Goal: Information Seeking & Learning: Learn about a topic

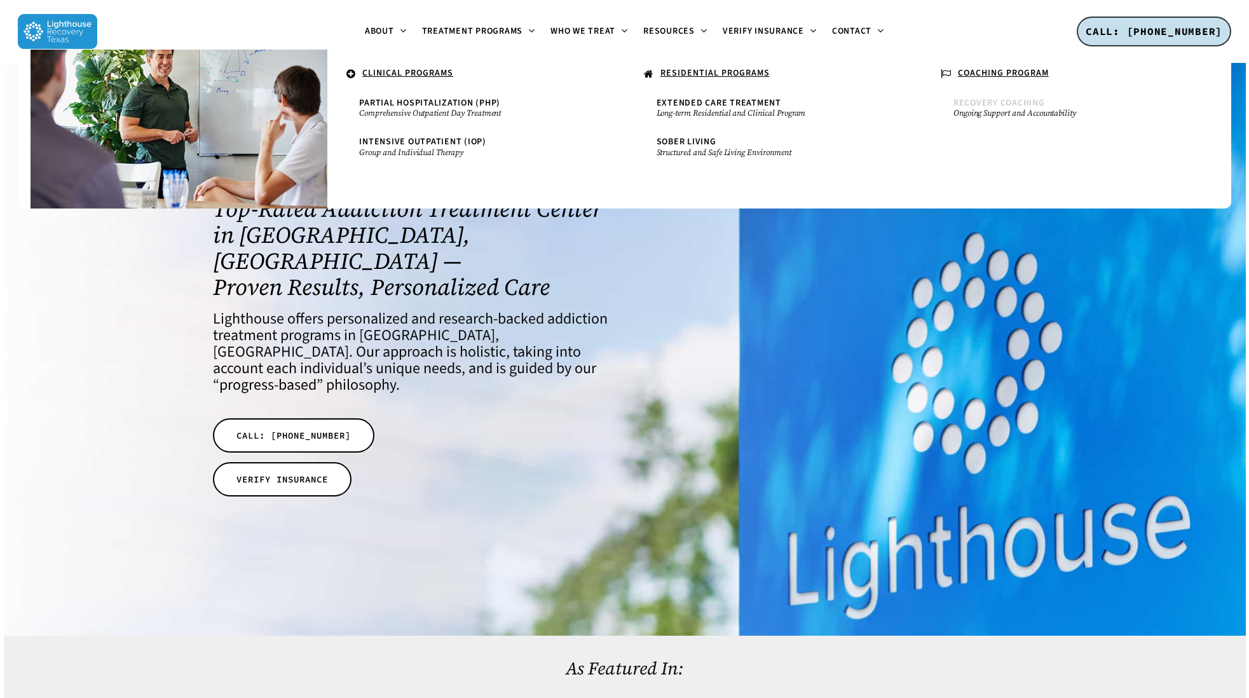
click at [977, 105] on span "Recovery Coaching" at bounding box center [999, 103] width 92 height 13
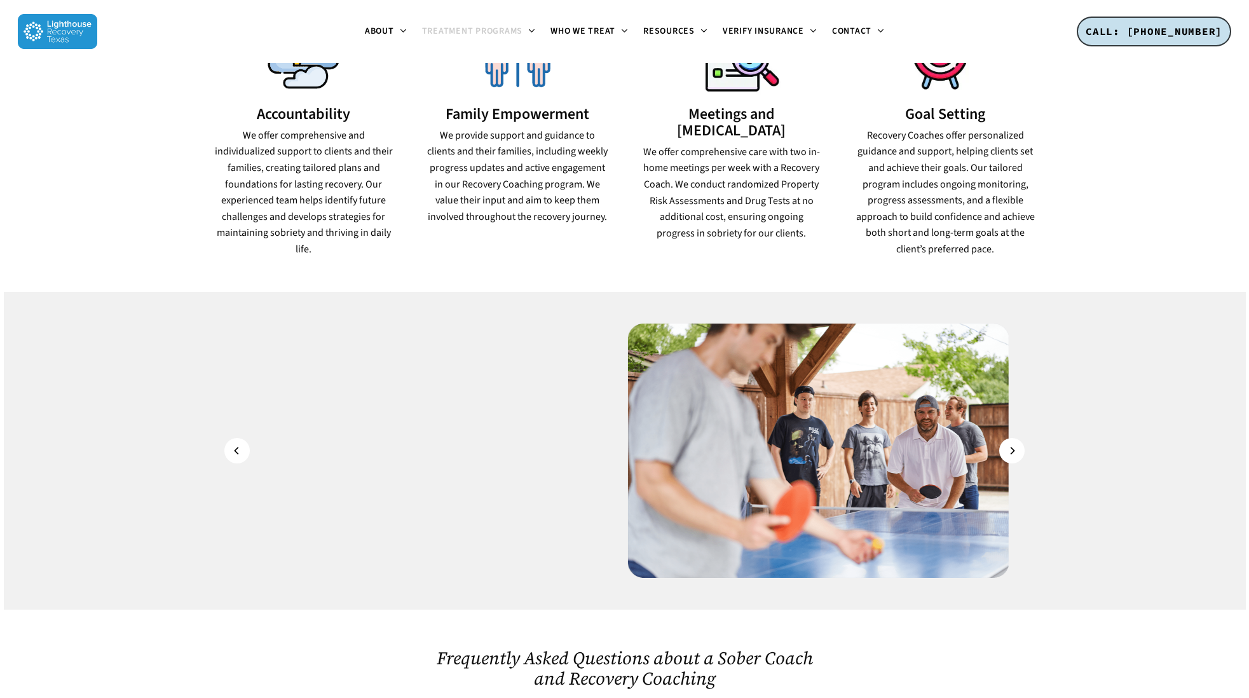
scroll to position [1165, 0]
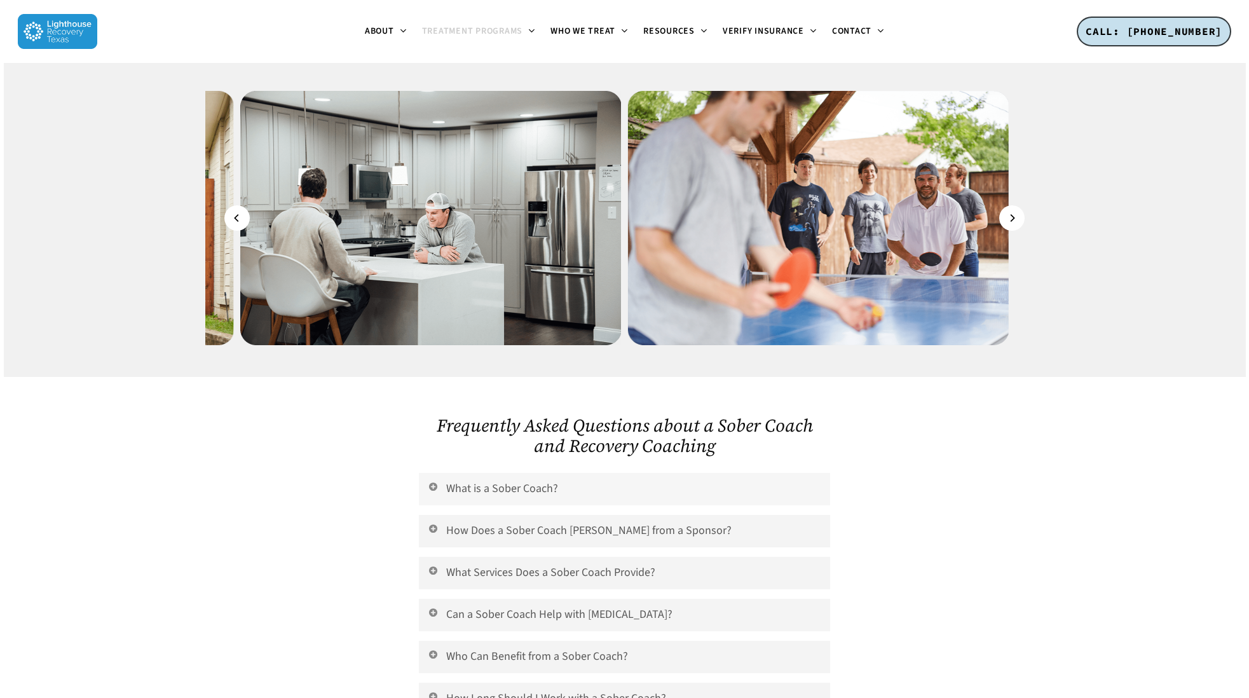
click at [551, 473] on link "What is a Sober Coach?" at bounding box center [624, 489] width 411 height 32
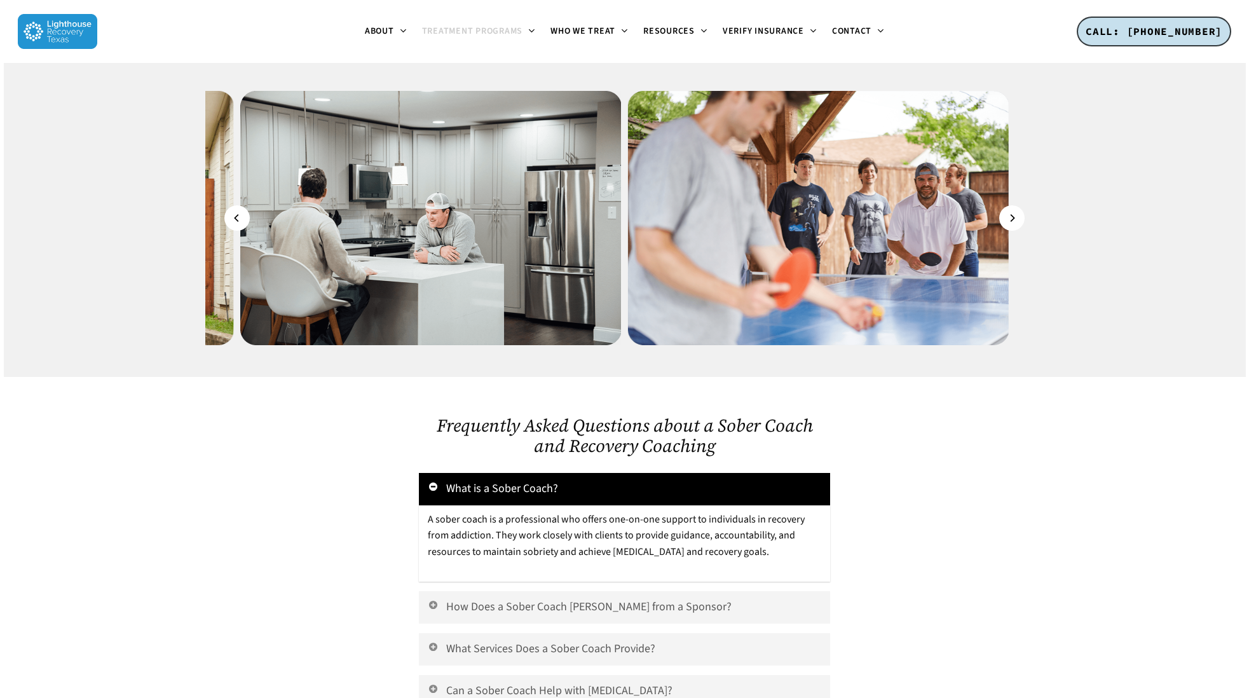
scroll to position [1631, 0]
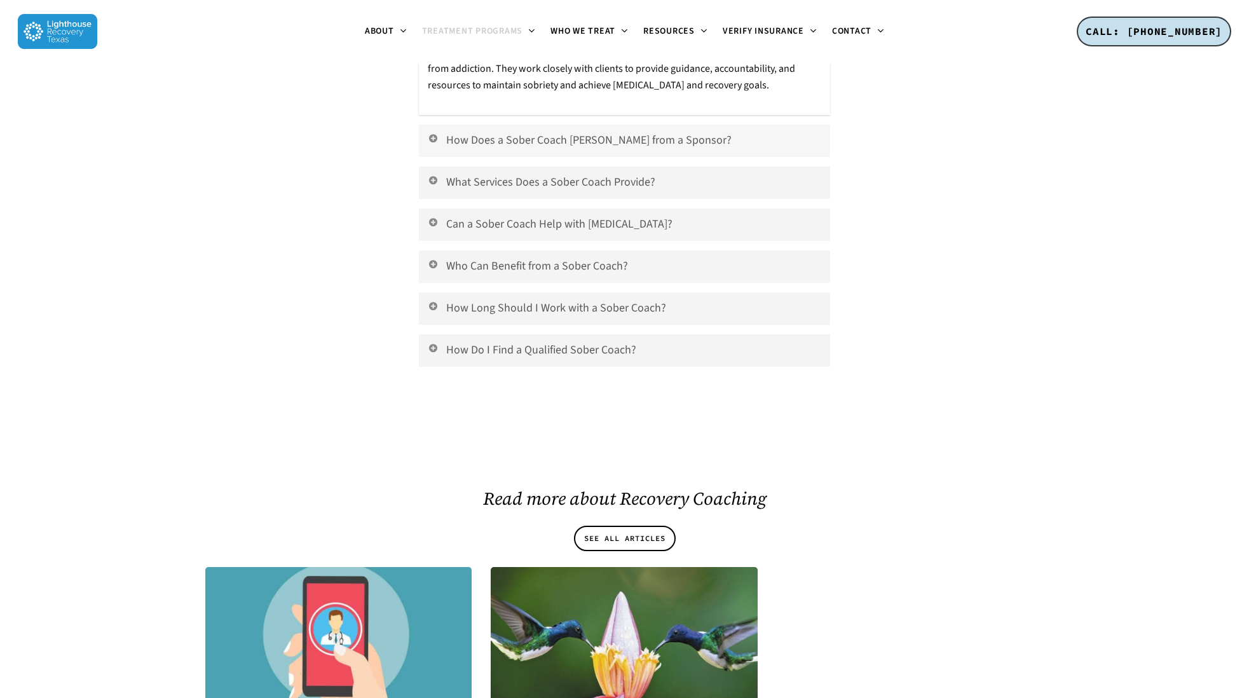
click at [607, 125] on link "How Does a Sober Coach Differ from a Sponsor?" at bounding box center [624, 141] width 411 height 32
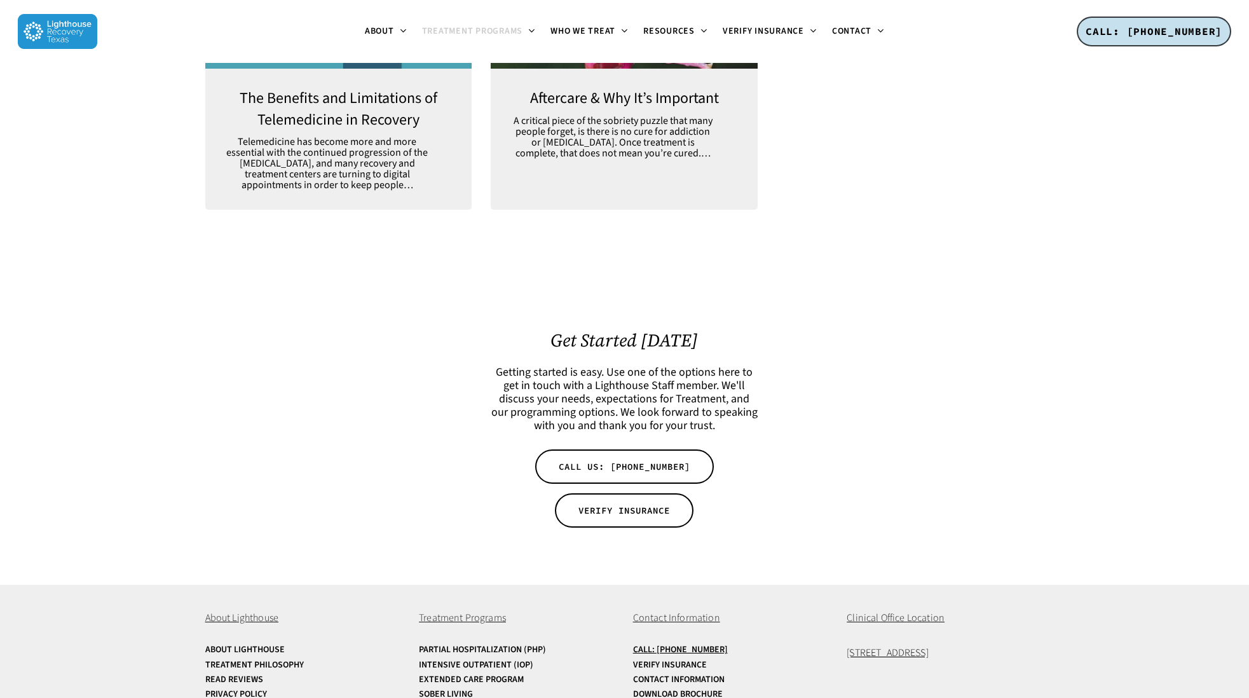
scroll to position [2424, 0]
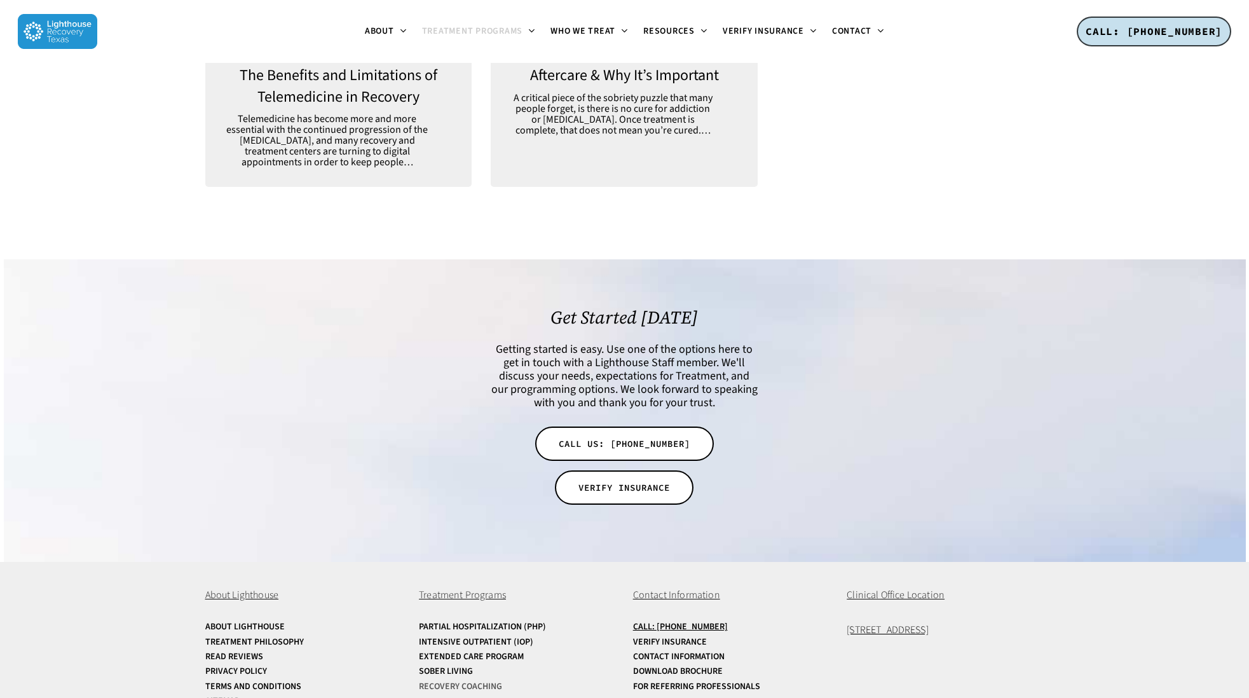
click at [437, 682] on link "Recovery Coaching" at bounding box center [517, 687] width 197 height 10
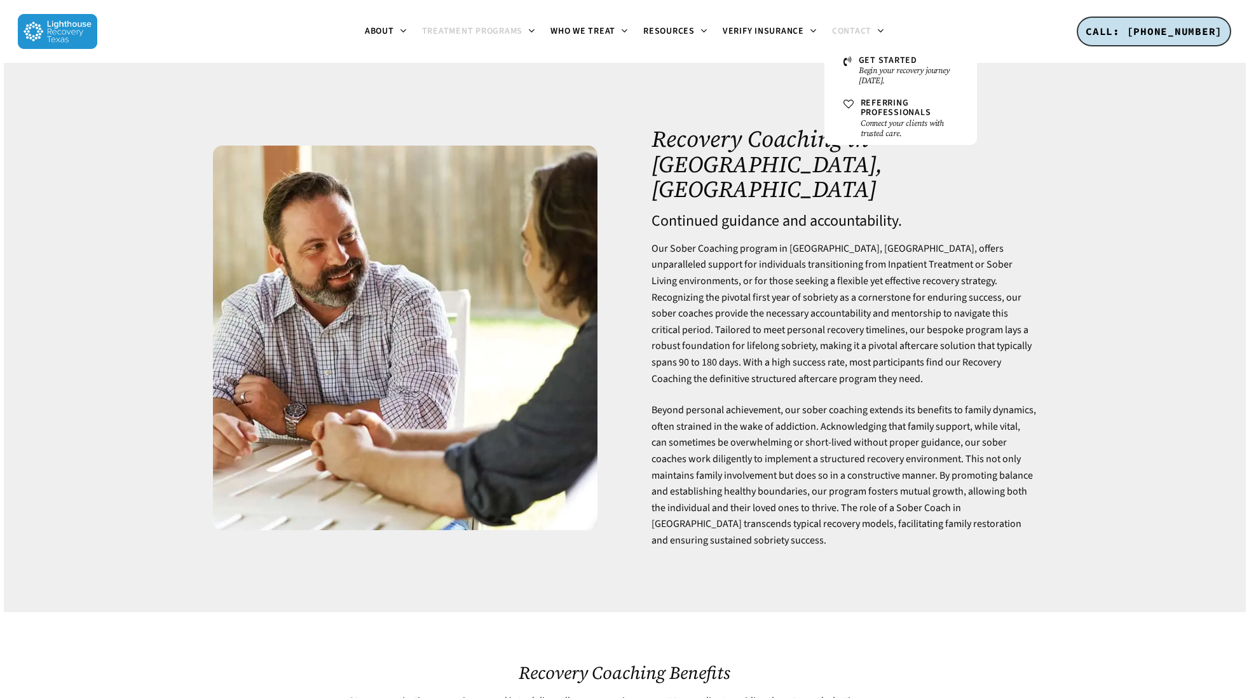
click at [873, 29] on link "Contact" at bounding box center [857, 32] width 67 height 10
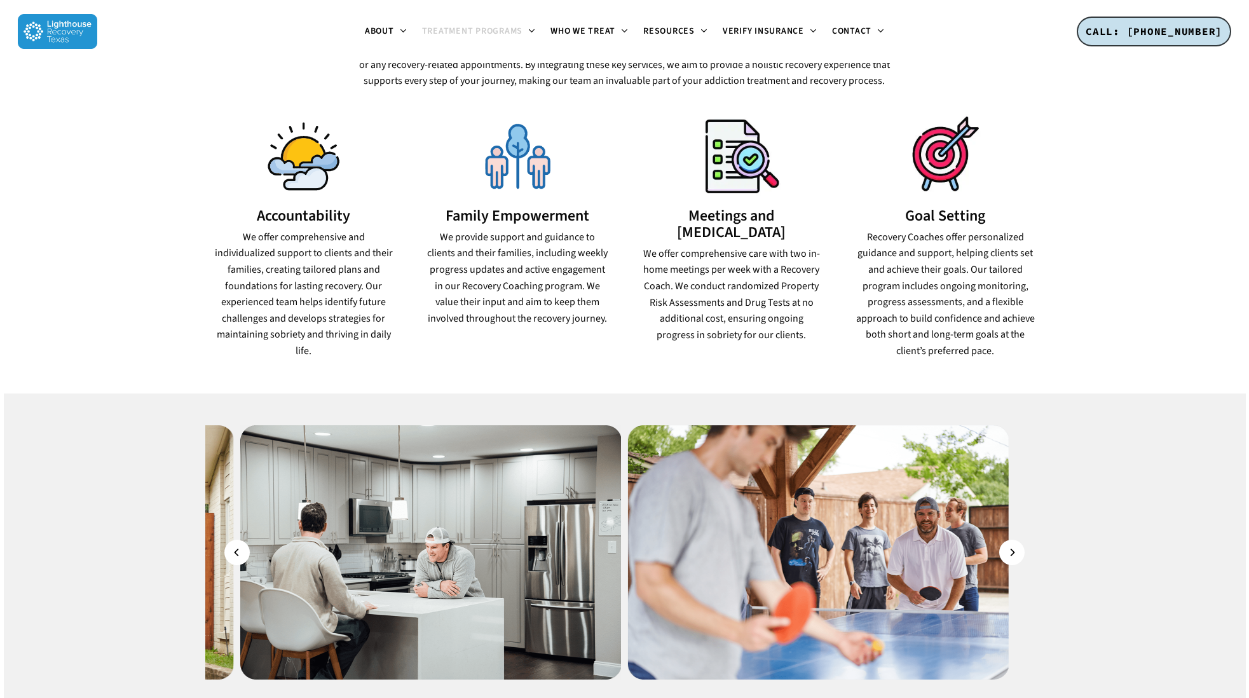
scroll to position [1398, 0]
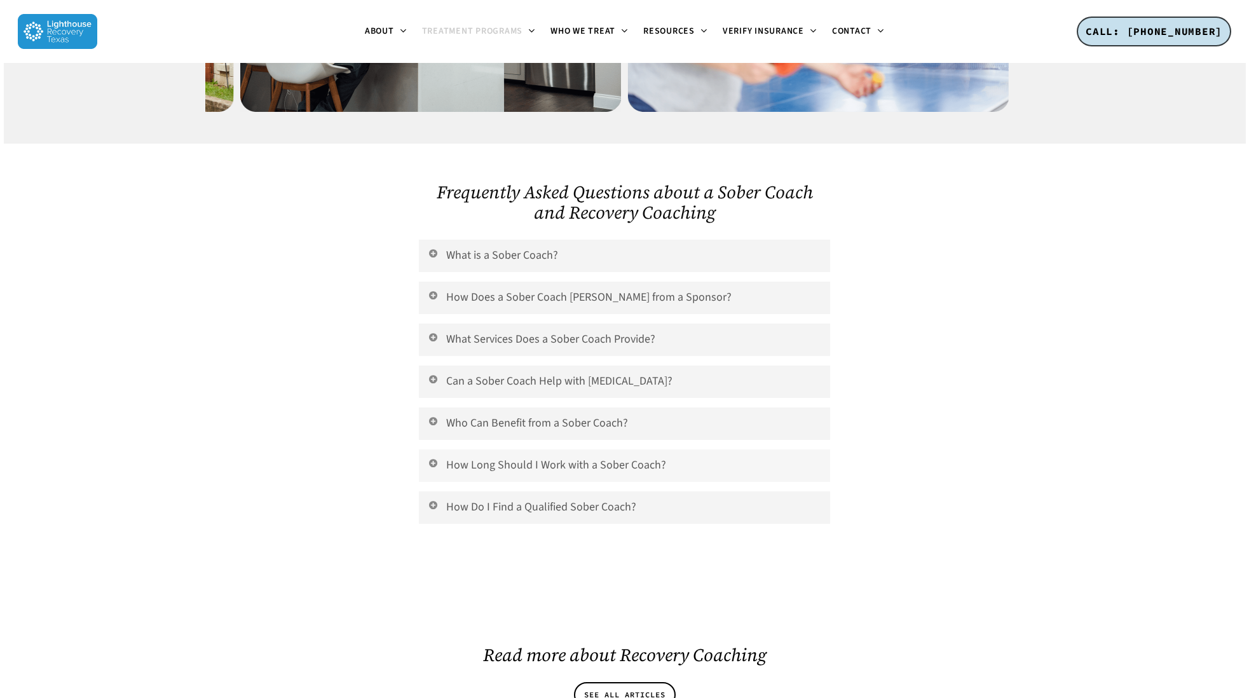
click at [432, 458] on icon at bounding box center [432, 463] width 11 height 10
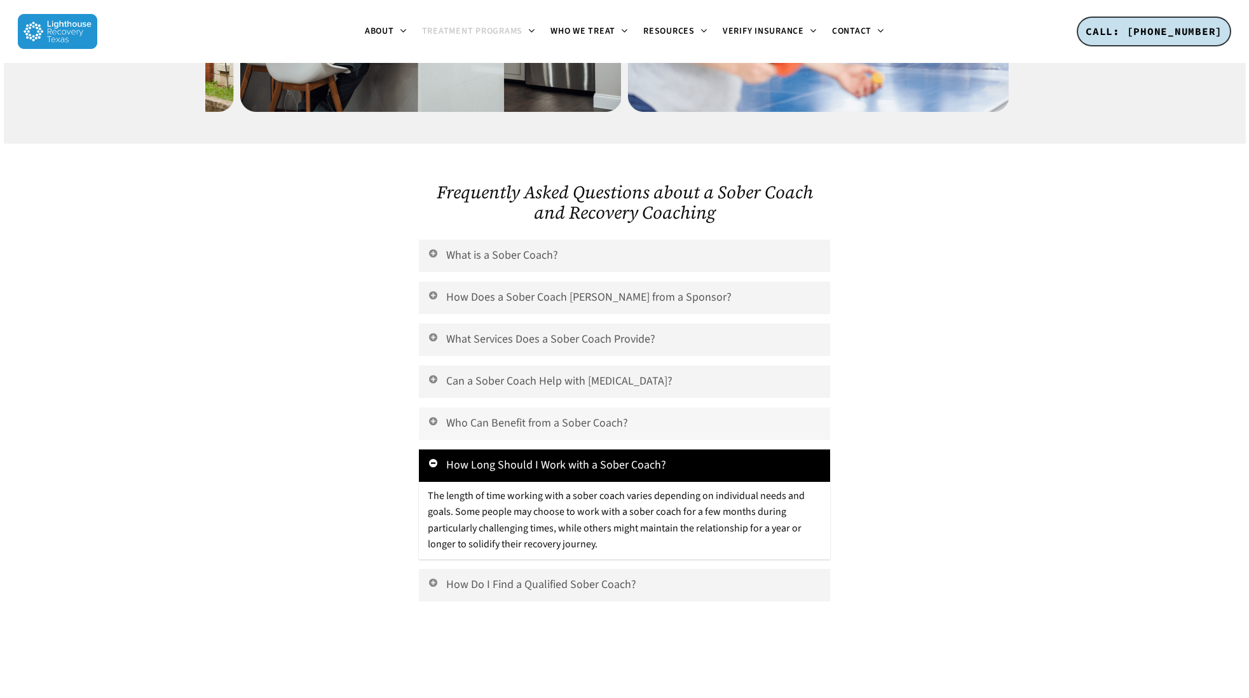
click at [430, 416] on icon at bounding box center [432, 421] width 11 height 10
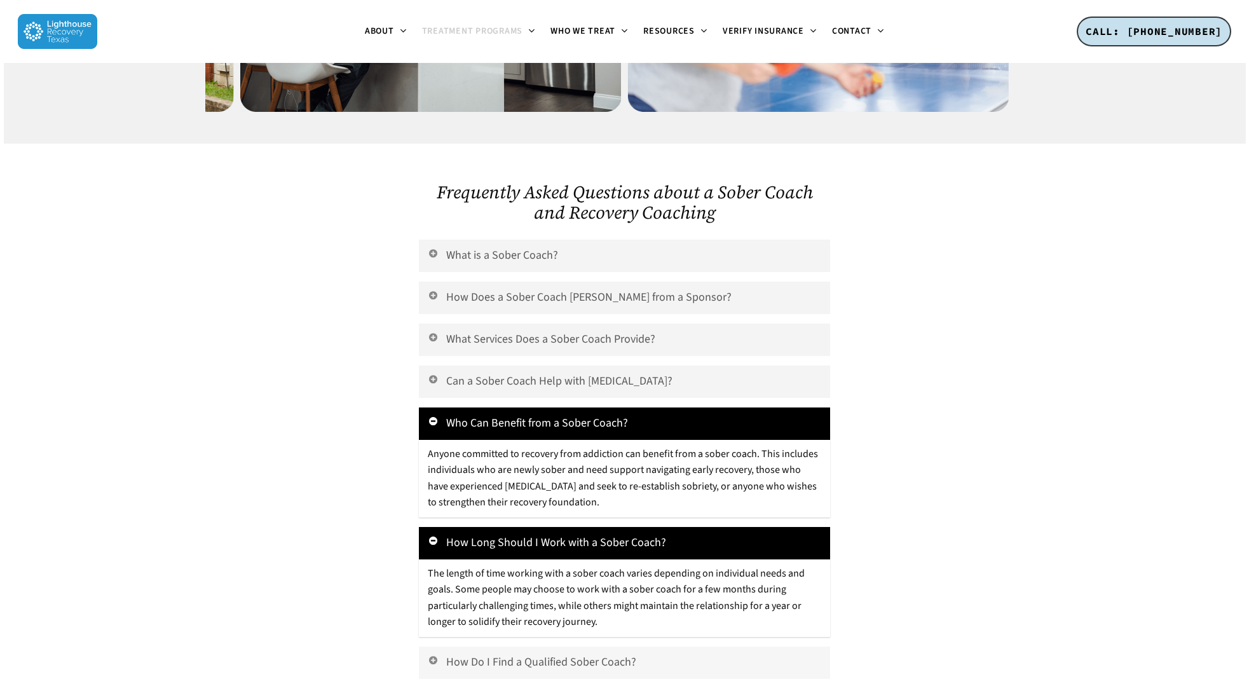
click at [426, 646] on link "How Do I Find a Qualified Sober Coach?" at bounding box center [624, 662] width 411 height 32
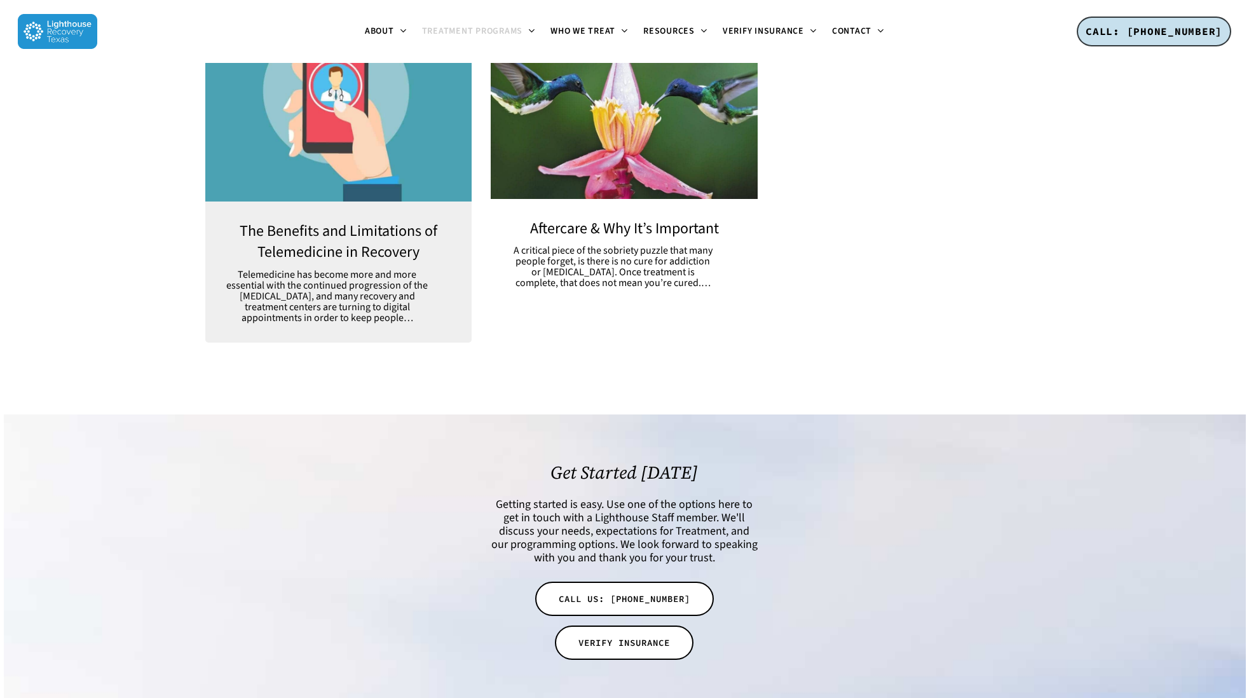
scroll to position [2097, 0]
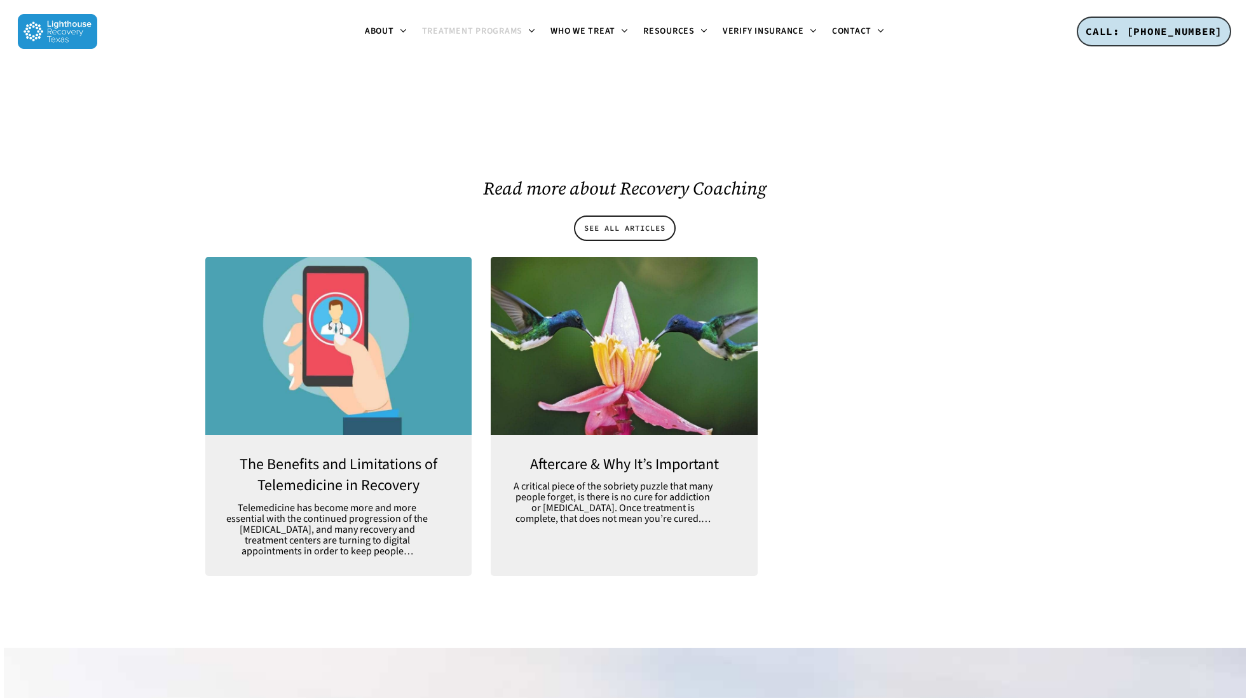
click at [614, 222] on span "SEE ALL ARTICLES" at bounding box center [624, 228] width 81 height 13
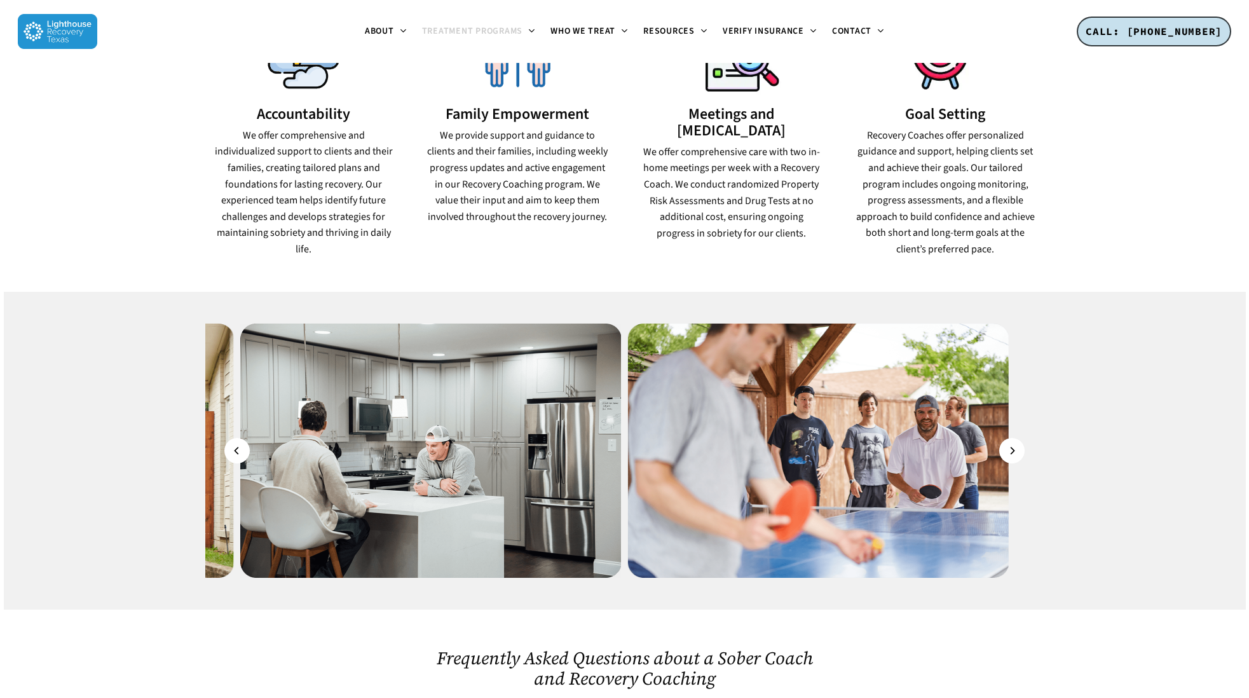
scroll to position [0, 0]
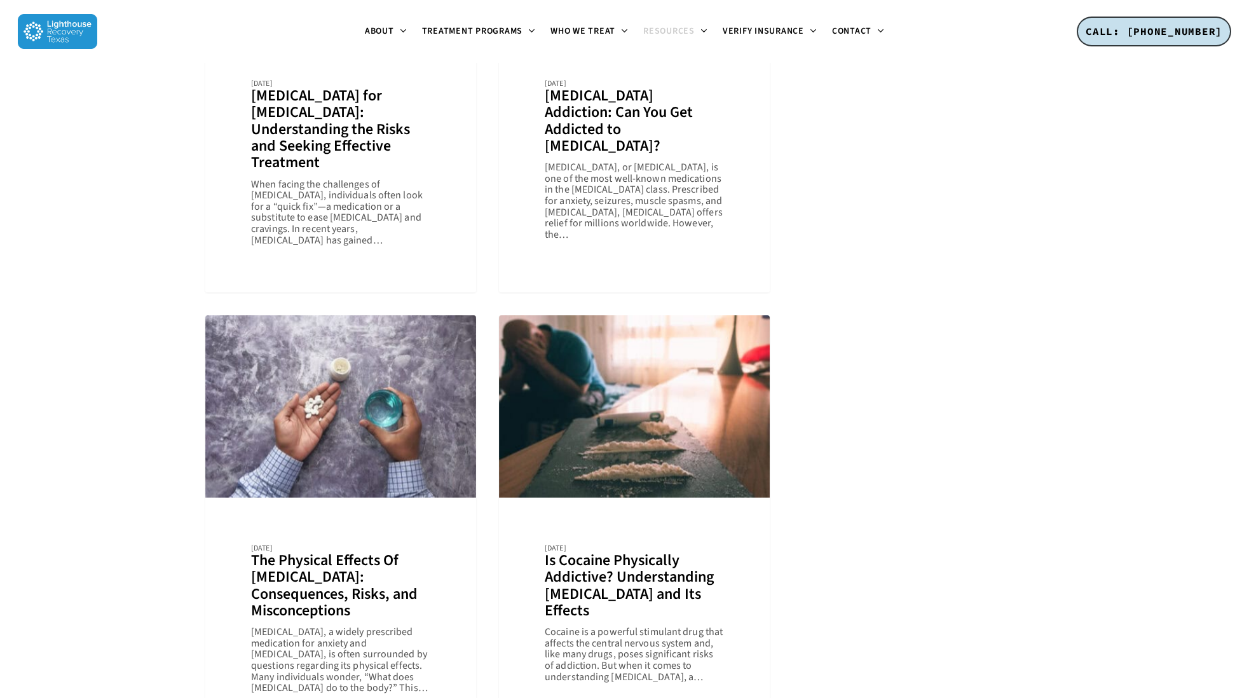
scroll to position [1864, 0]
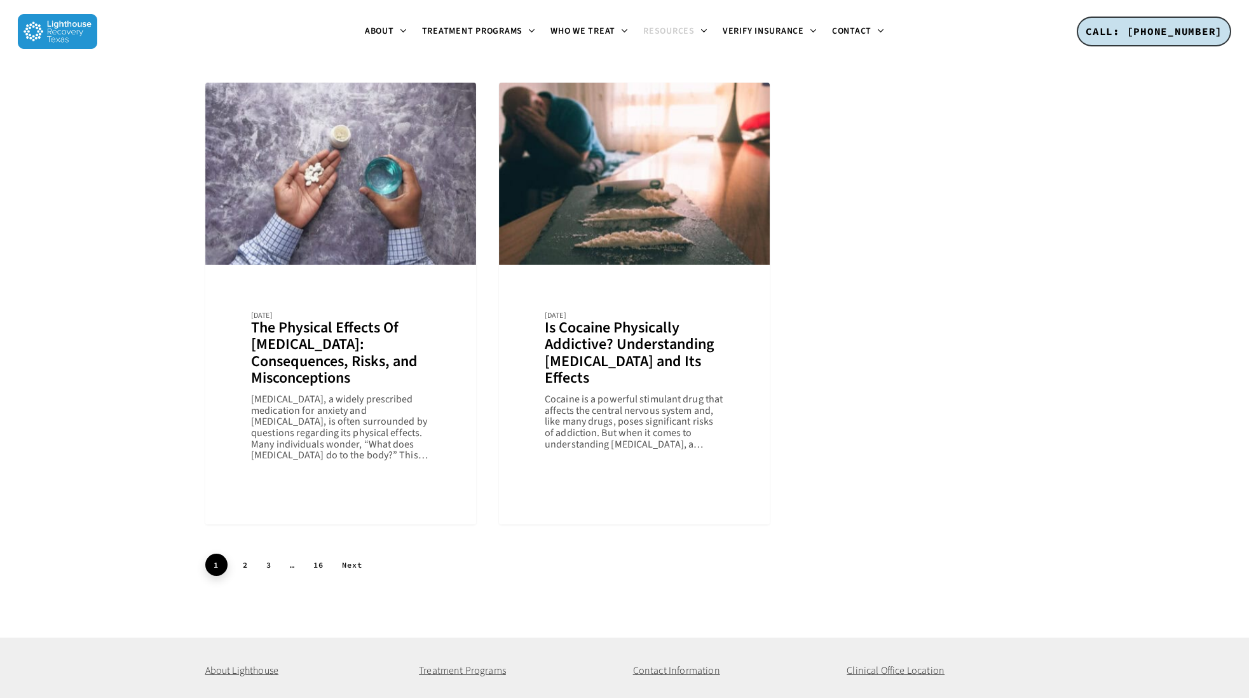
click at [243, 566] on link "2" at bounding box center [246, 564] width 22 height 20
